Goal: Task Accomplishment & Management: Use online tool/utility

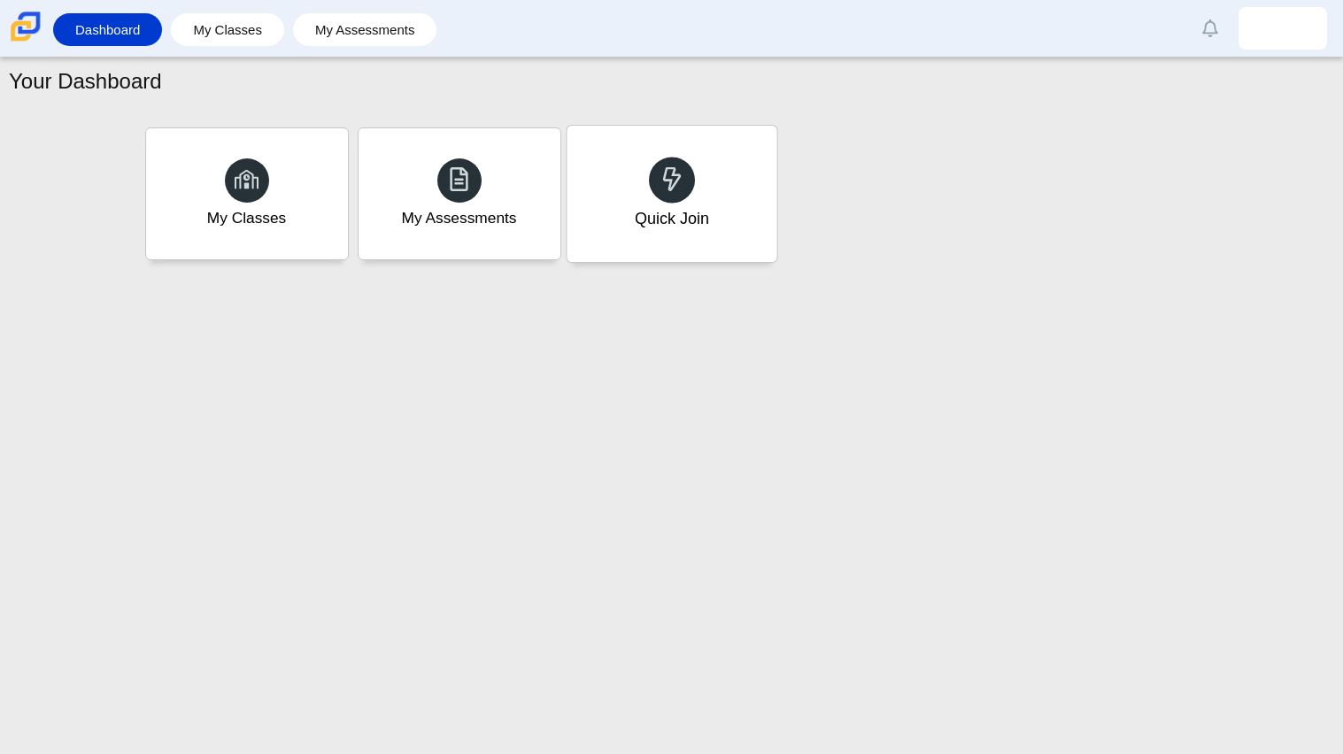
click at [637, 214] on div "Quick Join" at bounding box center [671, 218] width 74 height 23
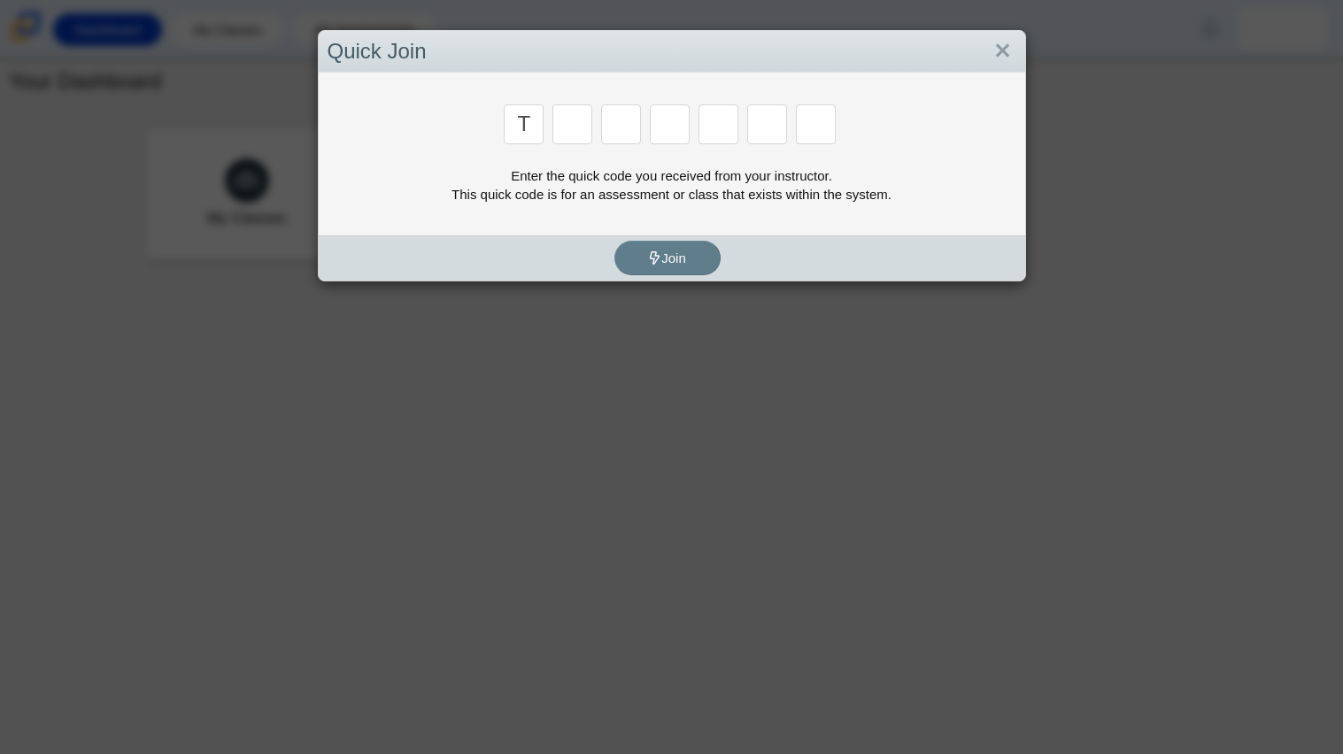
type input "t"
type input "x"
type input "7"
type input "f"
type input "s"
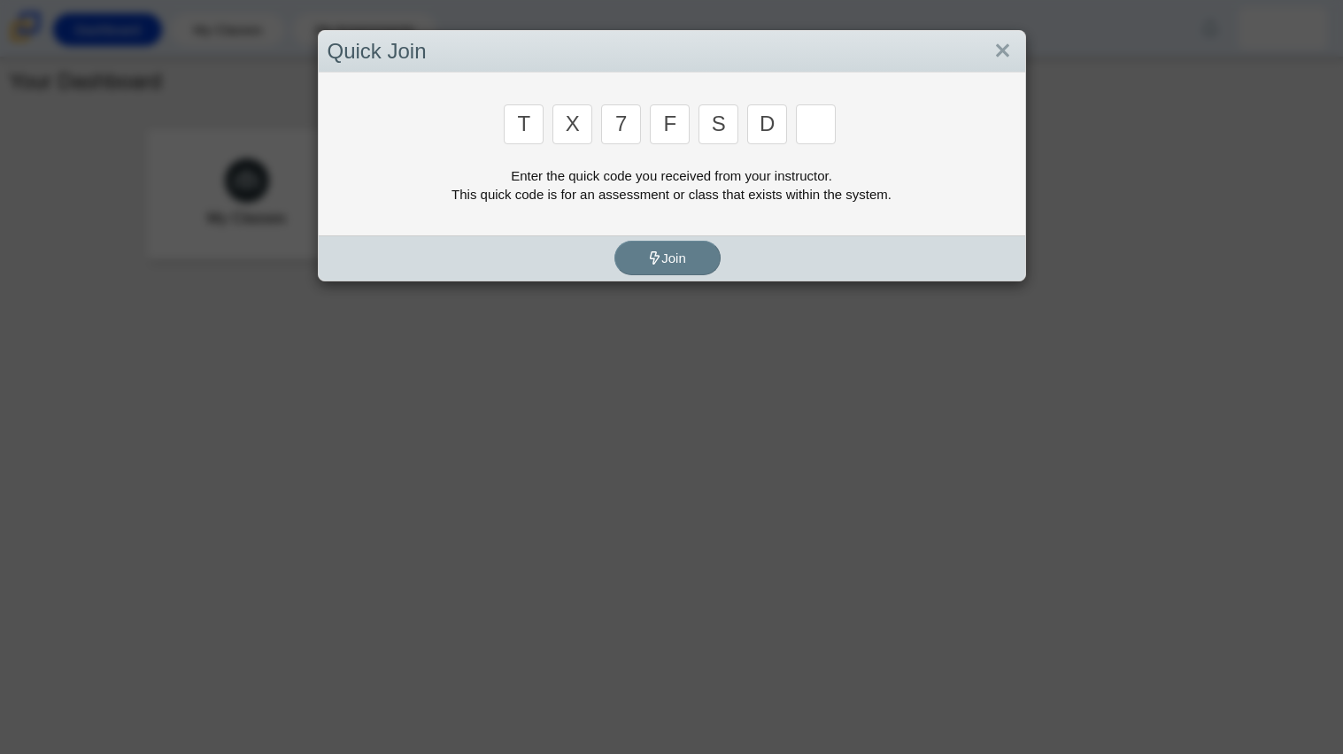
type input "d"
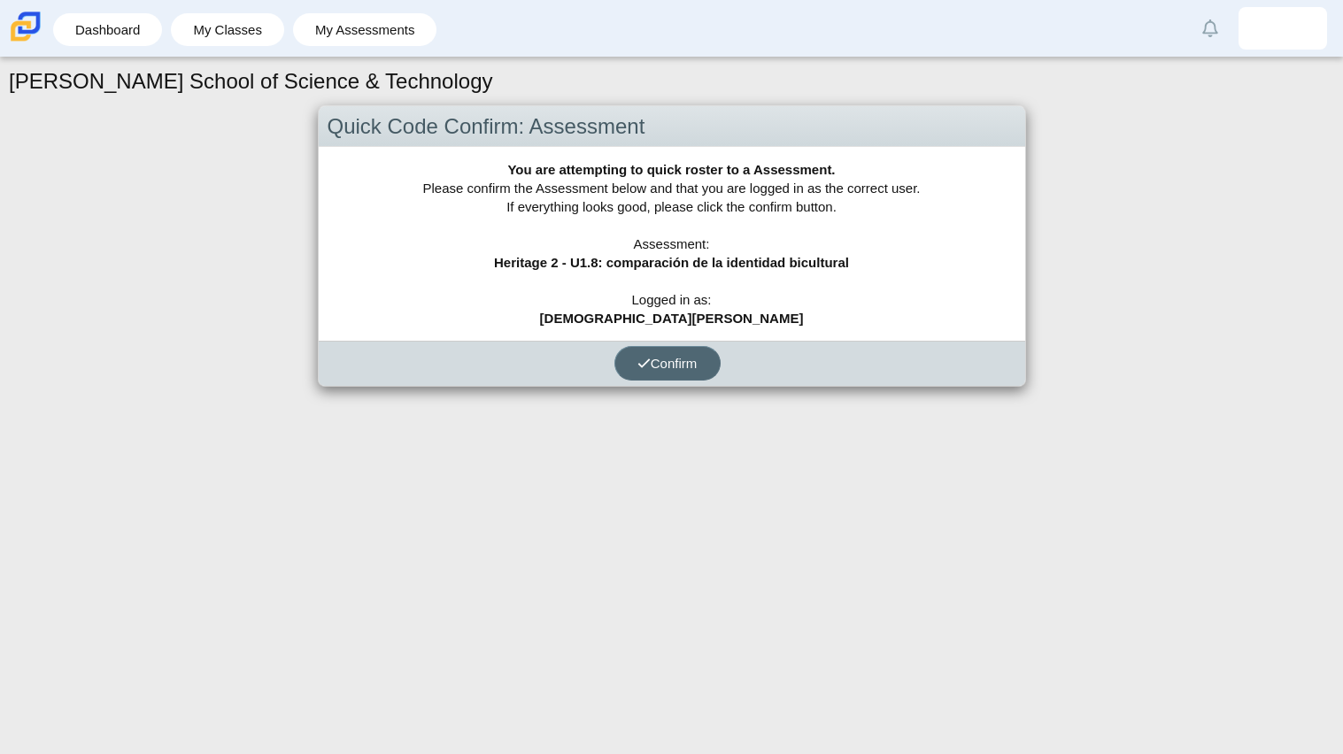
click at [690, 364] on span "Confirm" at bounding box center [667, 363] width 60 height 15
